Goal: Task Accomplishment & Management: Manage account settings

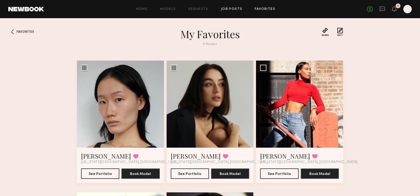
click at [238, 10] on link "Job Posts" at bounding box center [232, 9] width 22 height 3
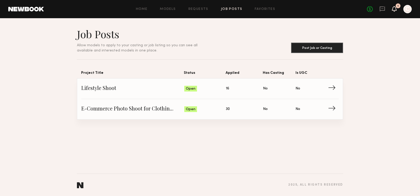
click at [394, 10] on icon at bounding box center [394, 9] width 4 height 4
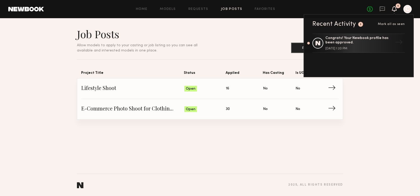
click at [394, 10] on icon at bounding box center [394, 9] width 4 height 4
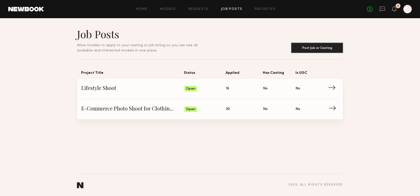
click at [115, 107] on span "E-Commerce Photo Shoot for Clothing Brand" at bounding box center [132, 109] width 103 height 8
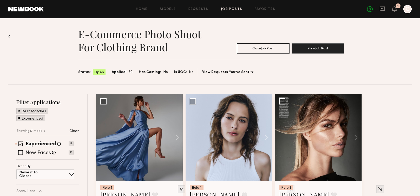
click at [119, 73] on span "Applied:" at bounding box center [119, 72] width 15 height 6
click at [121, 71] on span "Applied:" at bounding box center [119, 72] width 15 height 6
click at [326, 46] on button "View Job Post" at bounding box center [318, 48] width 53 height 10
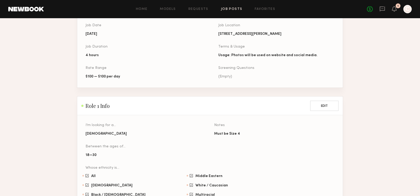
scroll to position [330, 0]
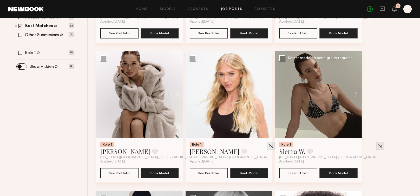
scroll to position [187, 0]
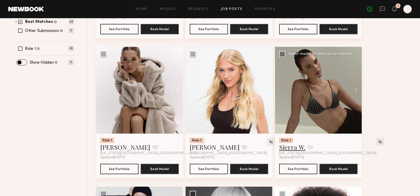
click at [293, 148] on link "Sierra W." at bounding box center [292, 147] width 26 height 8
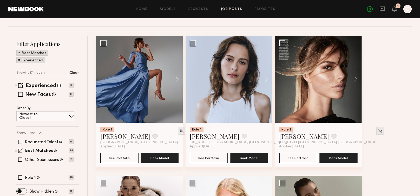
scroll to position [58, 0]
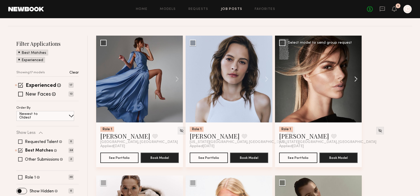
click at [355, 77] on button at bounding box center [353, 79] width 17 height 87
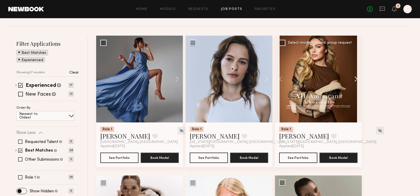
click at [355, 77] on button at bounding box center [353, 79] width 17 height 87
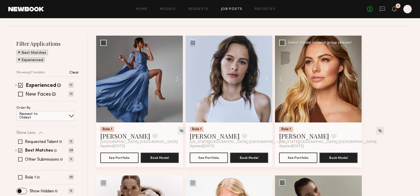
click at [355, 77] on button at bounding box center [353, 79] width 17 height 87
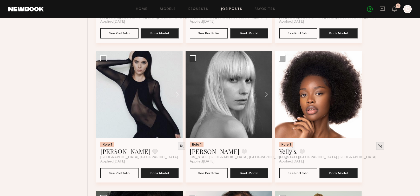
scroll to position [322, 0]
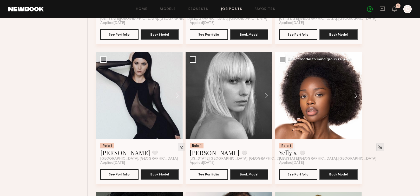
click at [355, 96] on button at bounding box center [353, 95] width 17 height 87
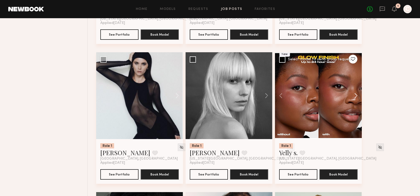
click at [355, 96] on button at bounding box center [353, 95] width 17 height 87
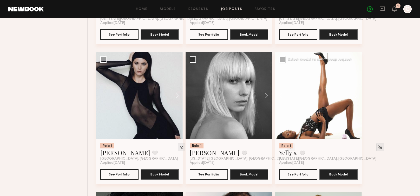
click at [355, 96] on button at bounding box center [353, 95] width 17 height 87
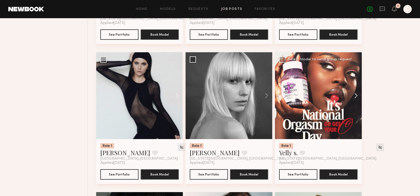
click at [355, 96] on button at bounding box center [353, 95] width 17 height 87
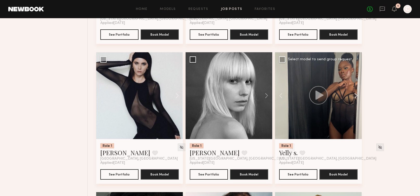
click at [355, 96] on button at bounding box center [353, 95] width 17 height 87
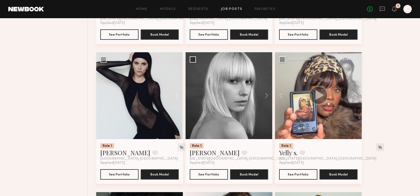
click at [355, 96] on button at bounding box center [353, 95] width 17 height 87
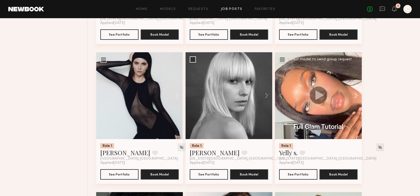
click at [355, 96] on button at bounding box center [353, 95] width 17 height 87
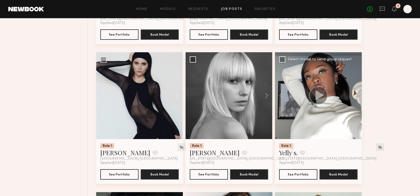
click at [355, 96] on div at bounding box center [318, 95] width 87 height 87
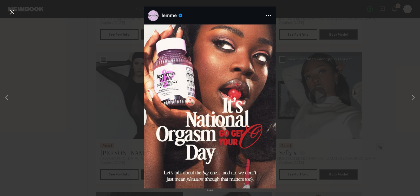
click at [392, 74] on div "8 of 8" at bounding box center [210, 98] width 420 height 196
click at [413, 99] on button at bounding box center [413, 97] width 6 height 157
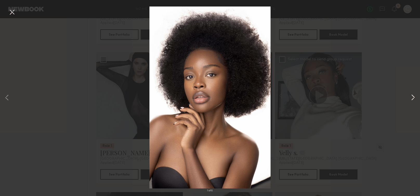
click at [414, 98] on button at bounding box center [413, 97] width 6 height 157
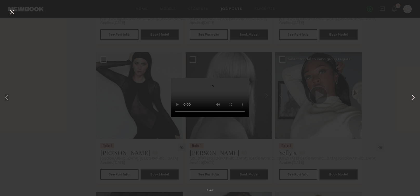
click at [414, 98] on button at bounding box center [413, 97] width 6 height 157
click at [12, 12] on button at bounding box center [12, 12] width 8 height 9
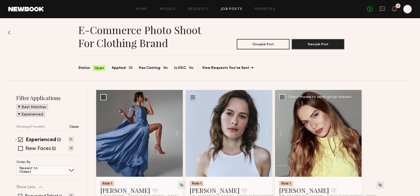
scroll to position [171, 0]
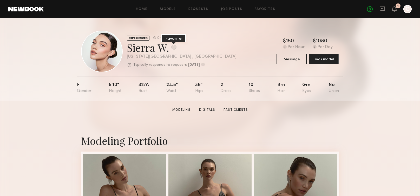
click at [176, 48] on button at bounding box center [173, 47] width 5 height 5
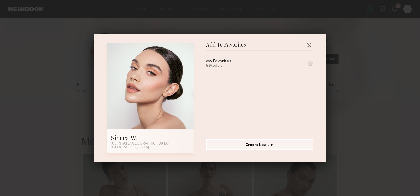
click at [310, 66] on button "button" at bounding box center [310, 63] width 5 height 5
click at [309, 47] on button "button" at bounding box center [309, 45] width 8 height 8
